Goal: Navigation & Orientation: Find specific page/section

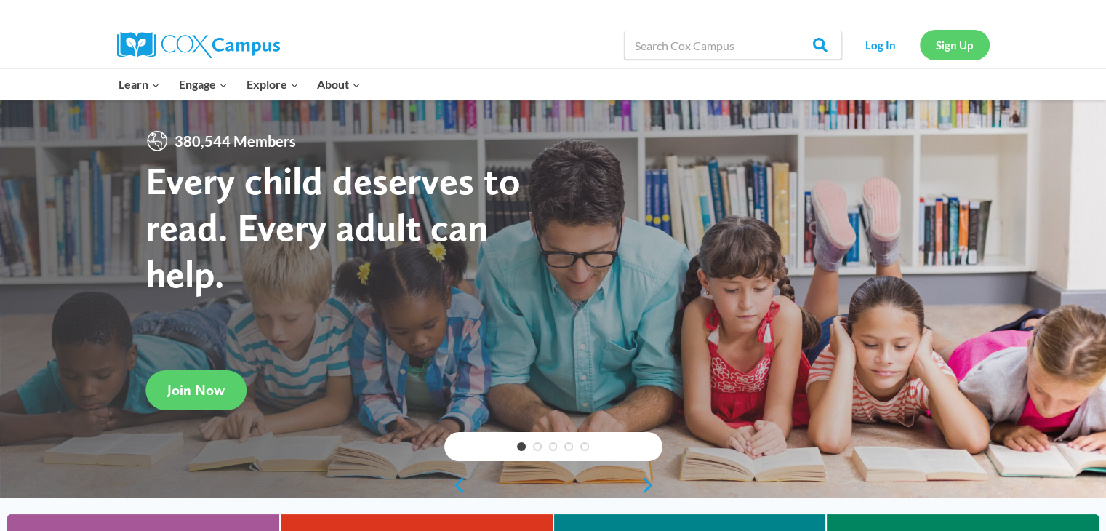
click at [956, 43] on link "Sign Up" at bounding box center [955, 45] width 70 height 30
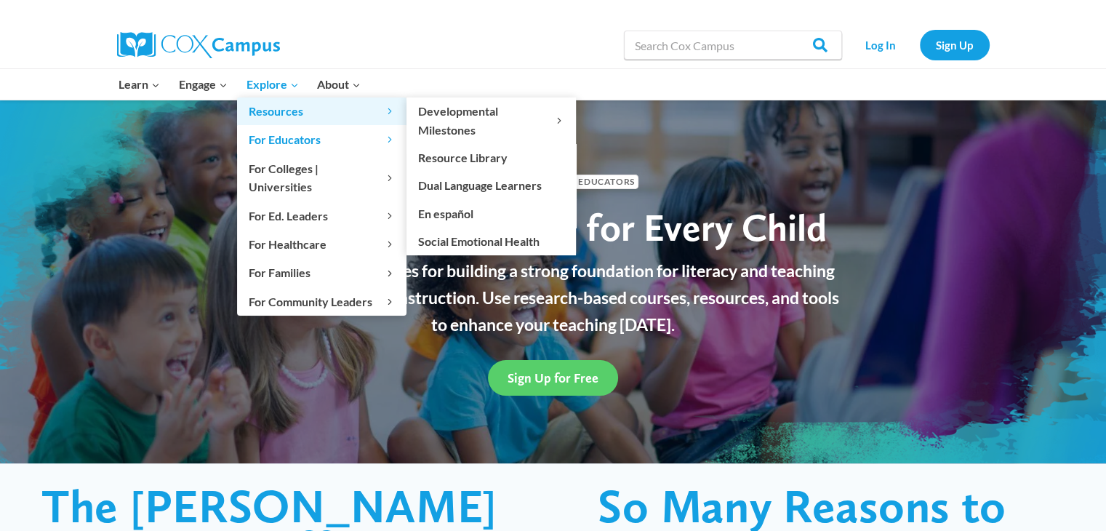
scroll to position [15, 0]
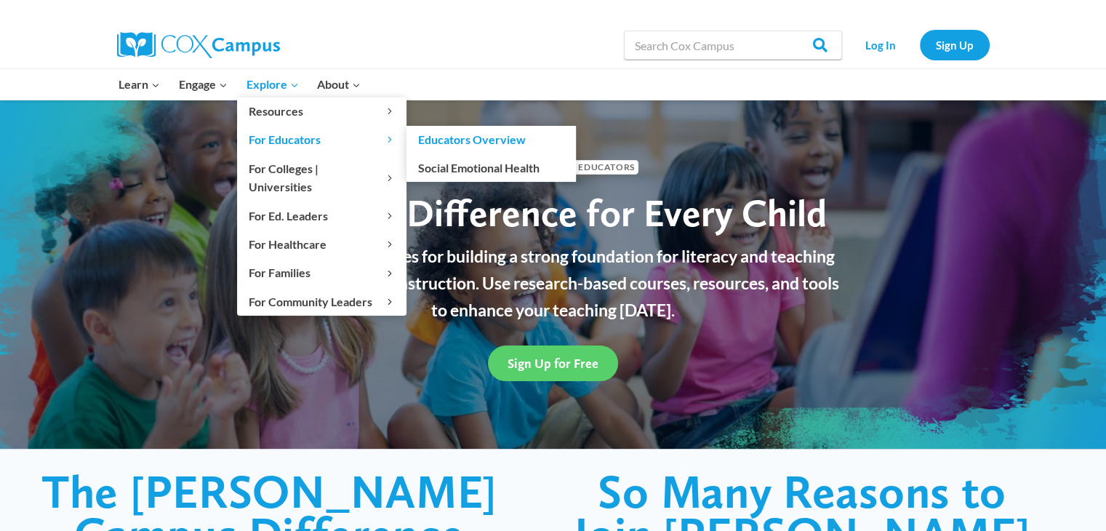
click at [465, 137] on link "Educators Overview" at bounding box center [490, 140] width 169 height 28
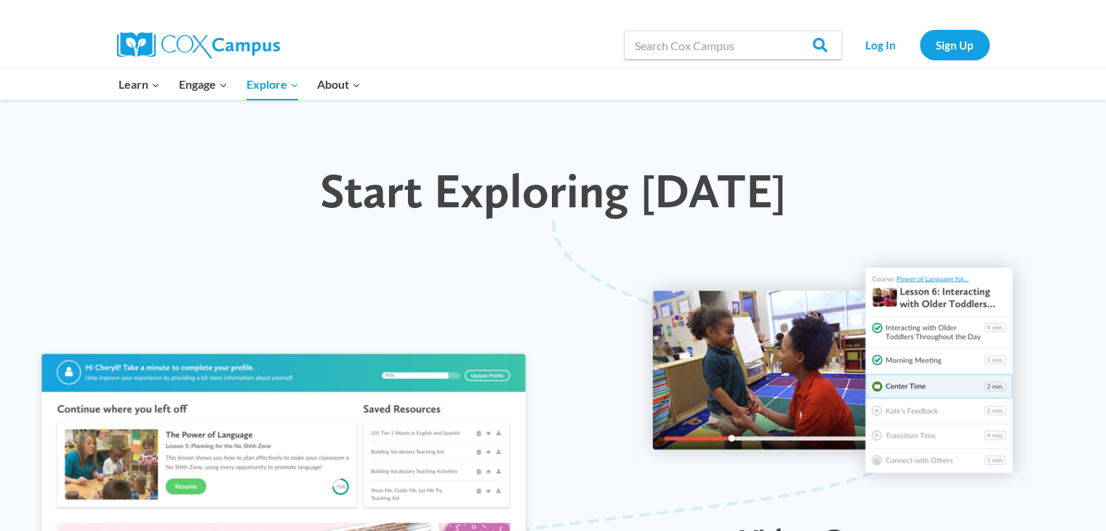
scroll to position [1241, 0]
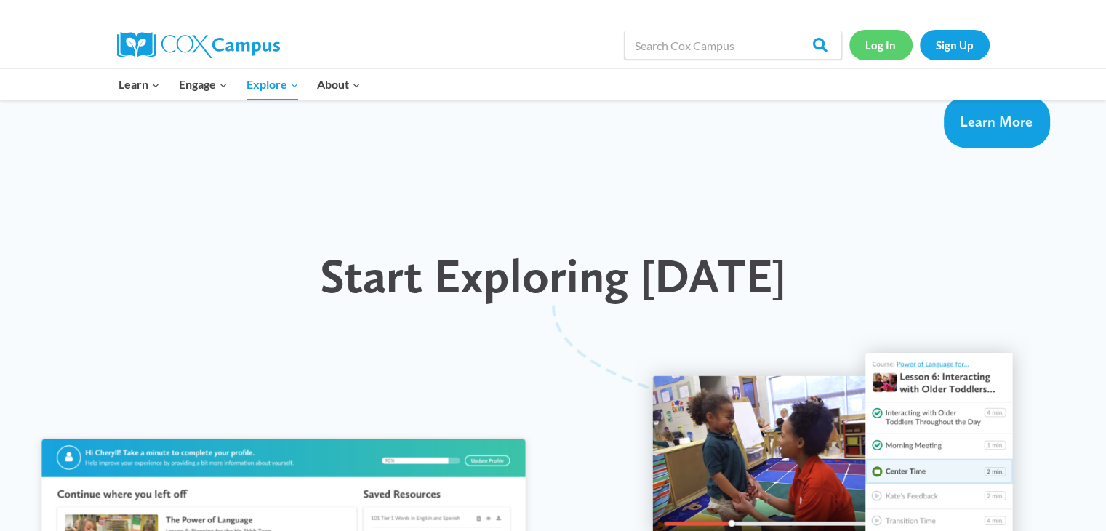
click at [883, 47] on link "Log In" at bounding box center [880, 45] width 63 height 30
